Goal: Navigation & Orientation: Find specific page/section

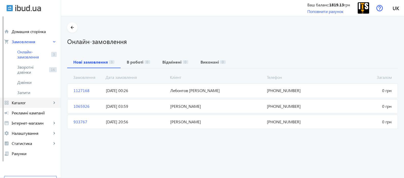
click at [36, 103] on span "Каталог" at bounding box center [32, 102] width 40 height 5
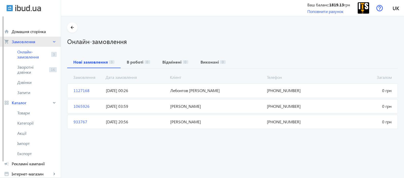
click at [43, 43] on span "Замовлення" at bounding box center [32, 41] width 40 height 5
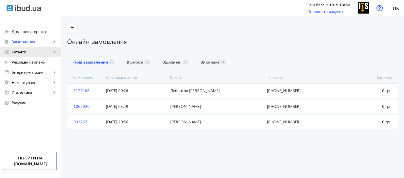
click at [46, 53] on span "Каталог" at bounding box center [32, 51] width 40 height 5
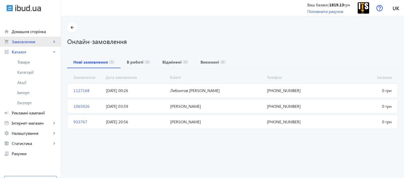
click at [37, 37] on link "shopping_cart Замовлення keyboard_arrow_right" at bounding box center [30, 42] width 61 height 10
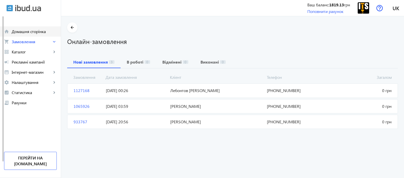
click at [36, 32] on span "Домашня сторінка" at bounding box center [34, 31] width 45 height 5
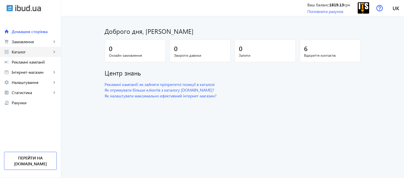
click at [36, 50] on span "Каталог" at bounding box center [32, 51] width 40 height 5
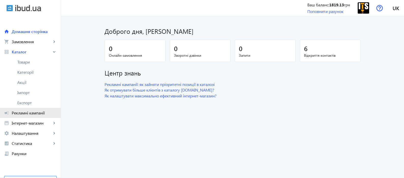
click at [30, 115] on span "Рекламні кампанії" at bounding box center [34, 113] width 45 height 5
